Goal: Information Seeking & Learning: Learn about a topic

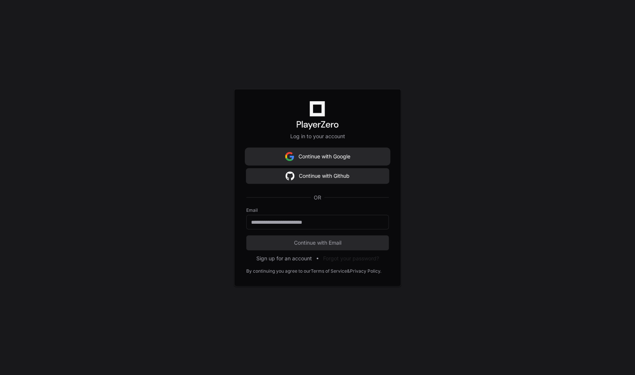
click at [312, 155] on button "Continue with Google" at bounding box center [317, 156] width 143 height 15
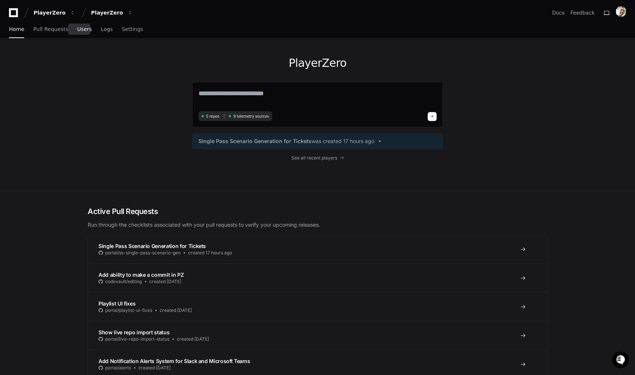
click at [79, 35] on link "Users" at bounding box center [84, 29] width 15 height 17
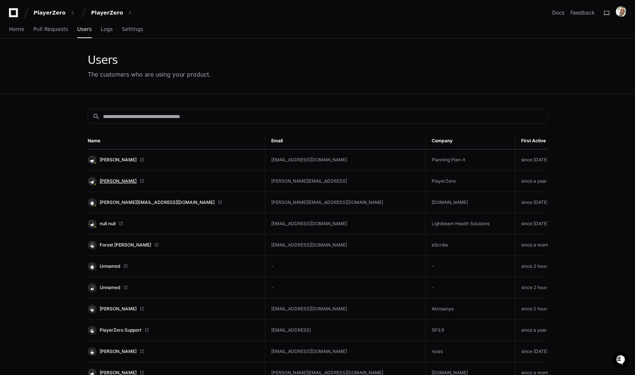
click at [110, 180] on span "[PERSON_NAME]" at bounding box center [118, 181] width 37 height 6
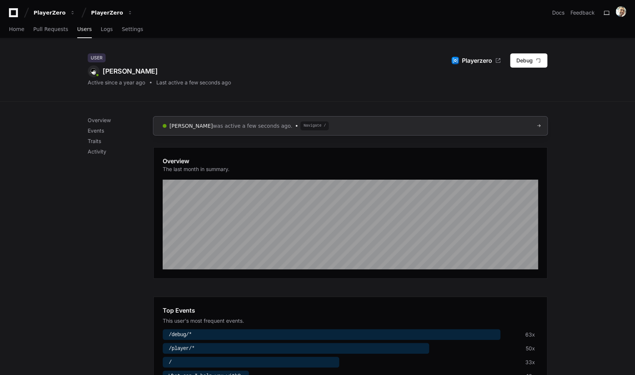
click at [218, 124] on span "was active a few seconds ago." at bounding box center [252, 125] width 79 height 7
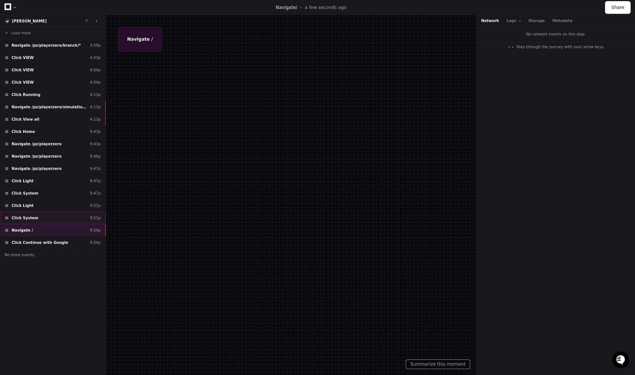
click at [49, 221] on div "Click System 9:51p" at bounding box center [53, 218] width 106 height 12
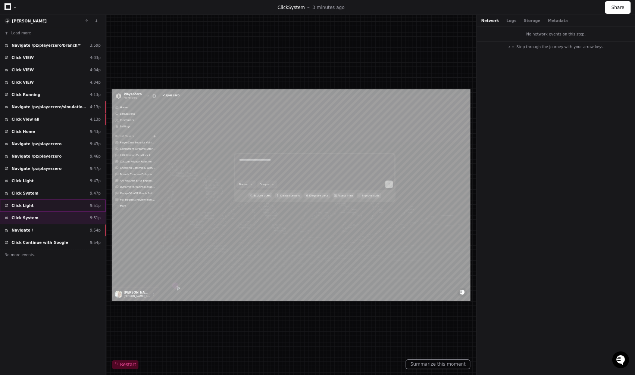
click at [50, 205] on div "Click Light 9:51p" at bounding box center [53, 205] width 106 height 12
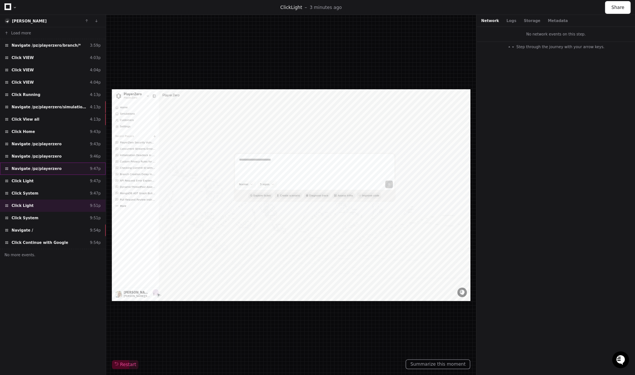
click at [58, 164] on div "Navigate /pz/playerzero 9:47p" at bounding box center [53, 168] width 106 height 12
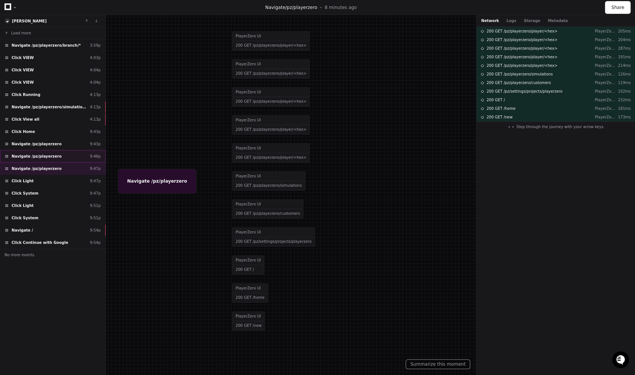
click at [59, 156] on div "Navigate /pz/playerzero 9:46p" at bounding box center [53, 156] width 106 height 12
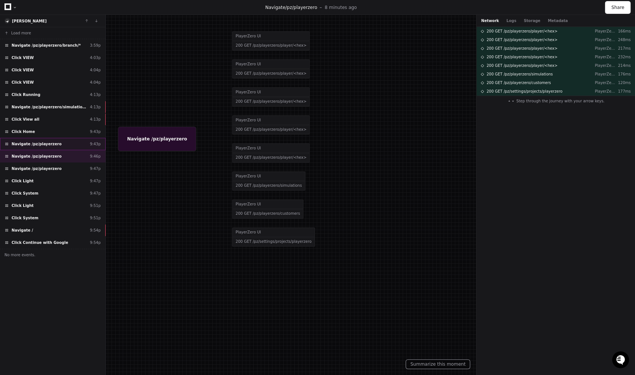
click at [57, 147] on div "Navigate /pz/playerzero 9:43p" at bounding box center [53, 144] width 106 height 12
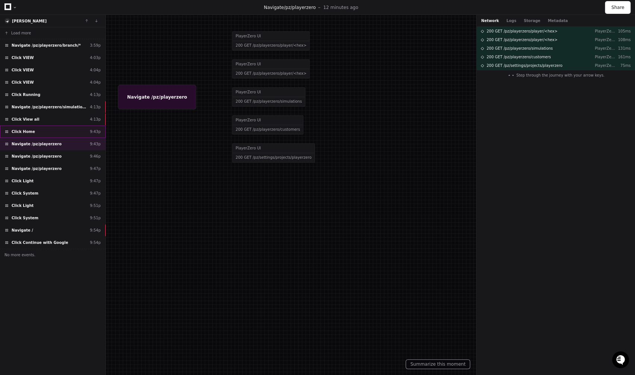
click at [56, 135] on div "Click Home 9:43p" at bounding box center [53, 131] width 106 height 12
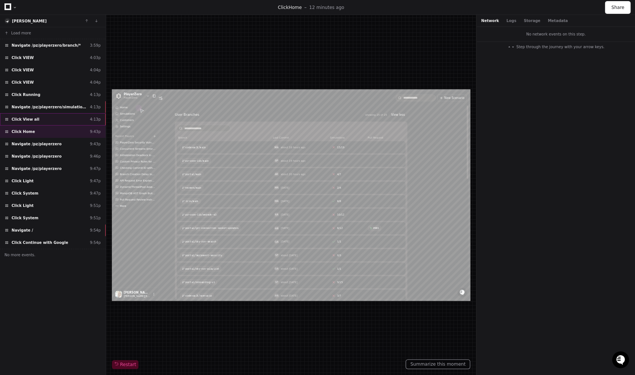
click at [56, 122] on div "Click View all 4:13p" at bounding box center [53, 119] width 106 height 12
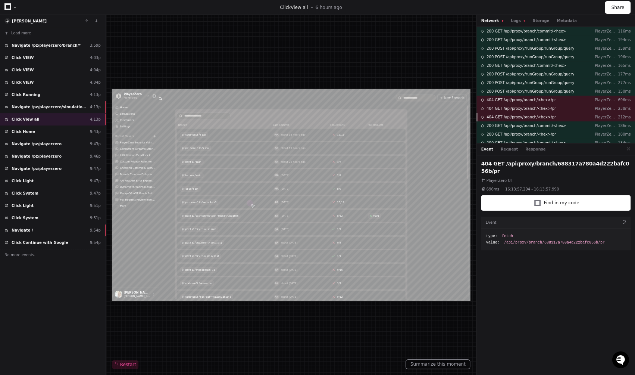
click at [539, 117] on span "404 GET /api/proxy/branch/<hex>/pr" at bounding box center [521, 117] width 69 height 6
